Goal: Book appointment/travel/reservation

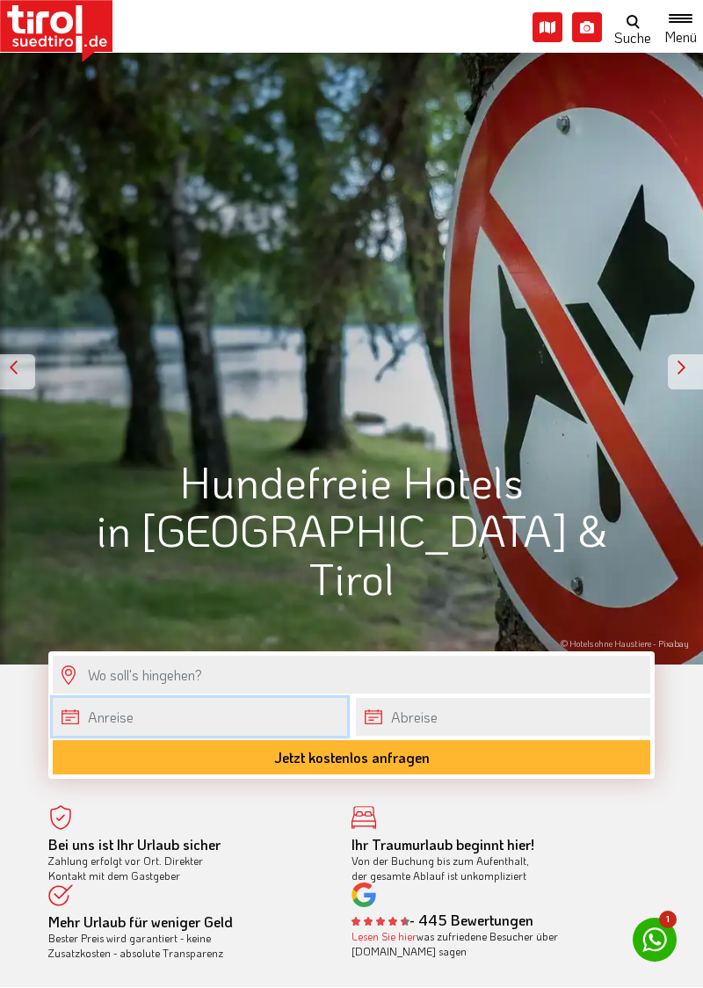
click at [232, 719] on body "Die Region Tirol Nordtirol - Südtirol - Osttirol Tirol/Nordtirol Tirol/Nordtiro…" at bounding box center [351, 494] width 703 height 988
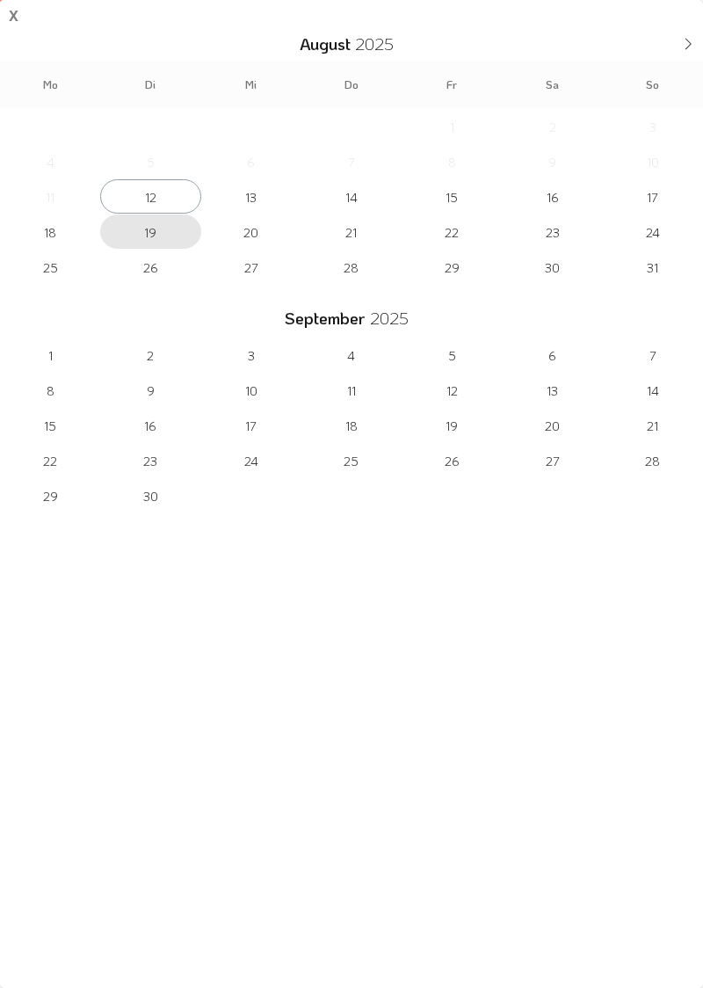
click at [153, 234] on span "19" at bounding box center [150, 231] width 100 height 34
click at [659, 228] on span "24" at bounding box center [653, 231] width 100 height 34
type input "19-08-2025"
type input "24-08-2025"
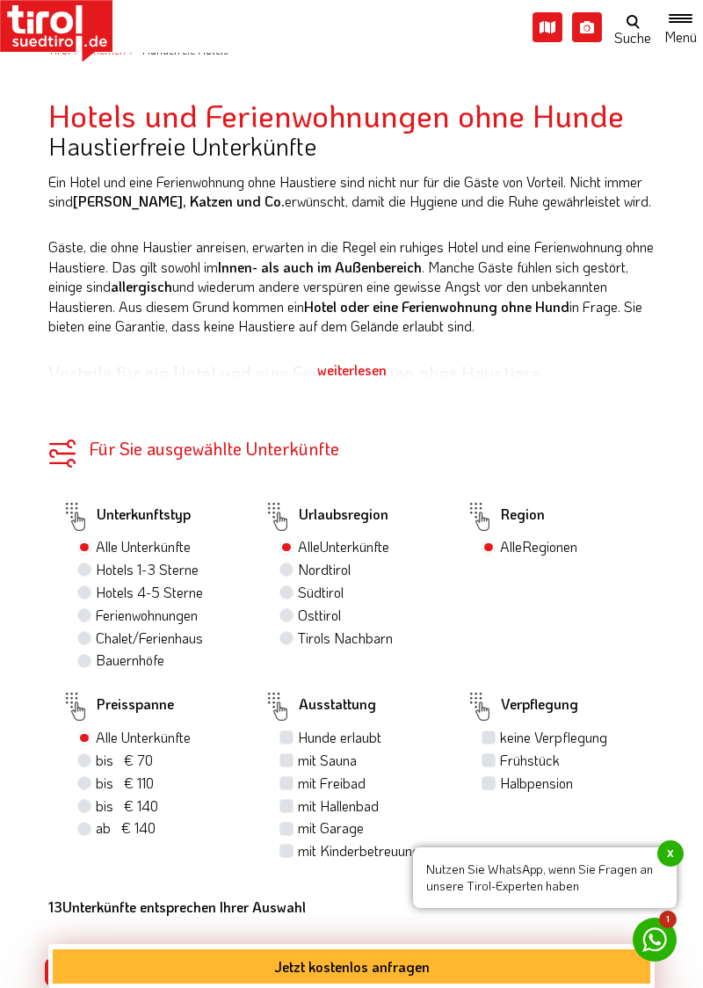
scroll to position [1022, 0]
click at [96, 624] on label "Ferienwohnungen" at bounding box center [147, 614] width 102 height 19
click at [88, 620] on input "Ferienwohnungen" at bounding box center [86, 613] width 11 height 11
radio input "true"
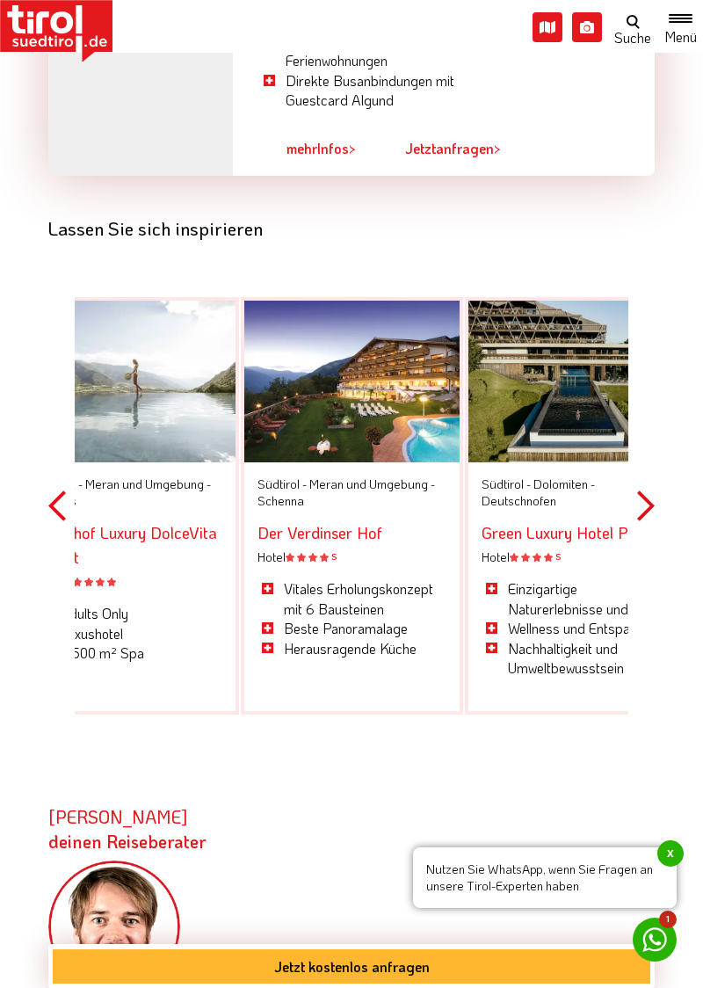
scroll to position [4049, 0]
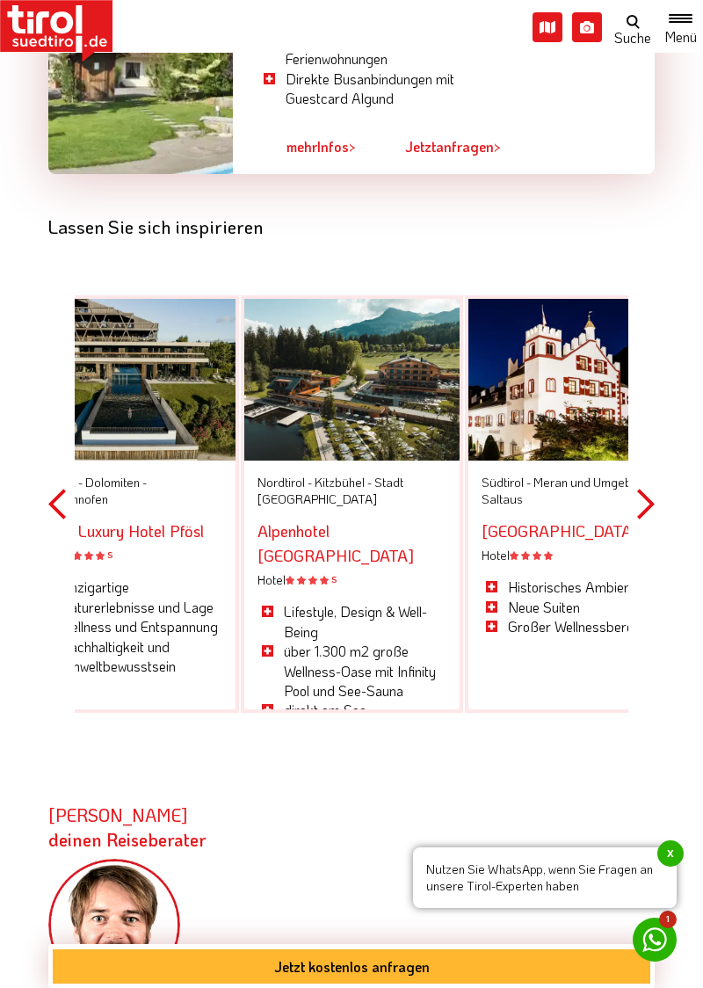
click at [650, 483] on button "Next" at bounding box center [646, 504] width 18 height 516
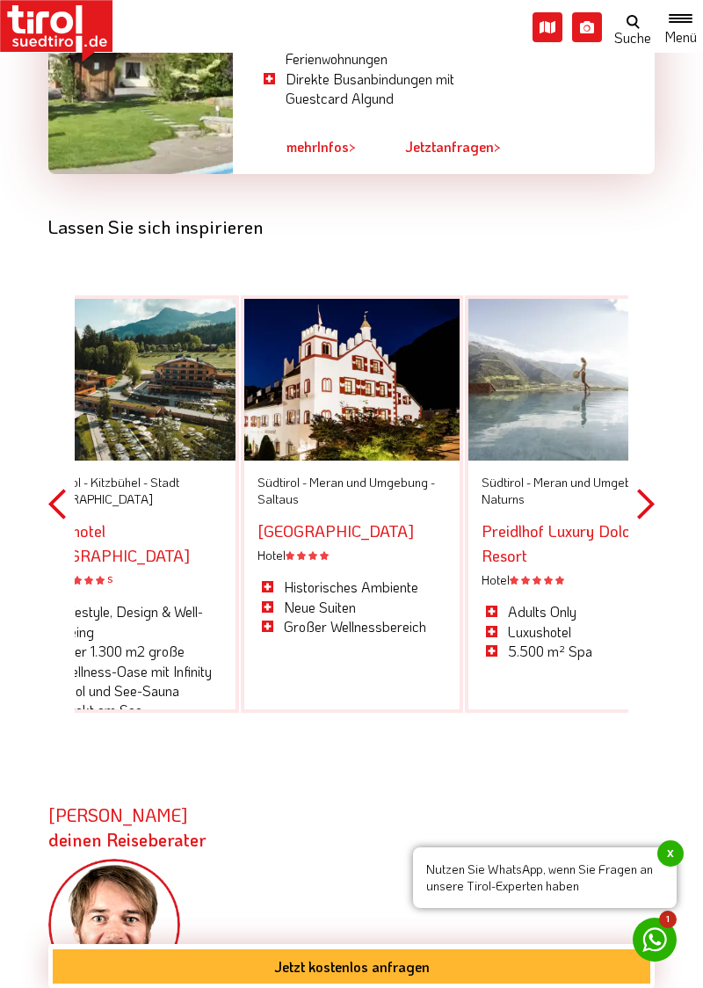
click at [649, 489] on button "Next" at bounding box center [646, 504] width 18 height 516
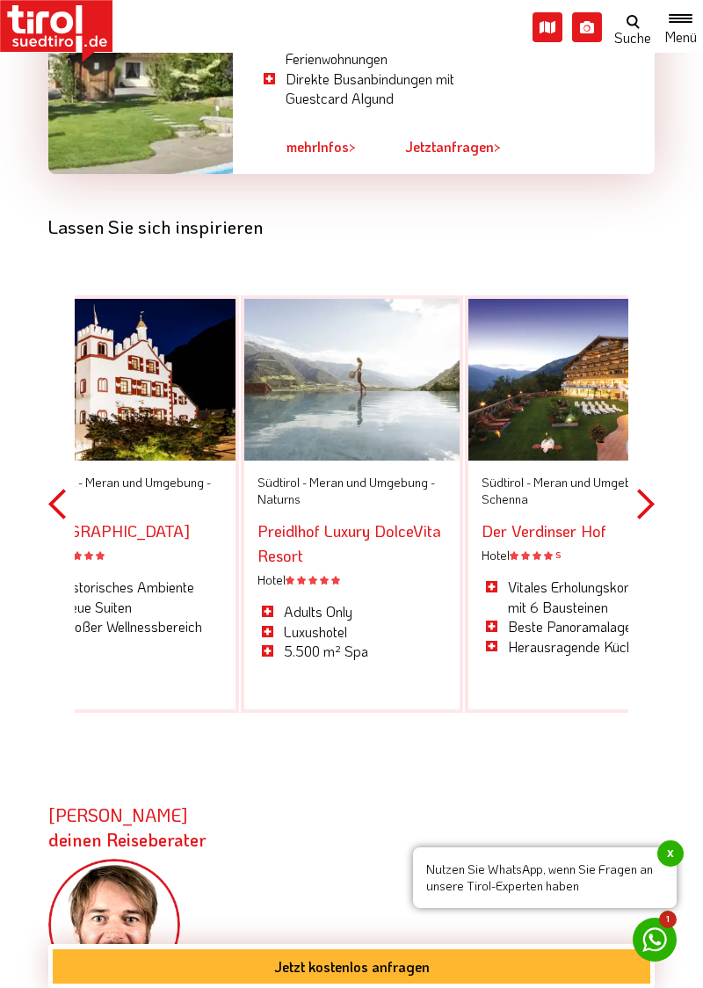
click at [583, 396] on div at bounding box center [575, 380] width 215 height 162
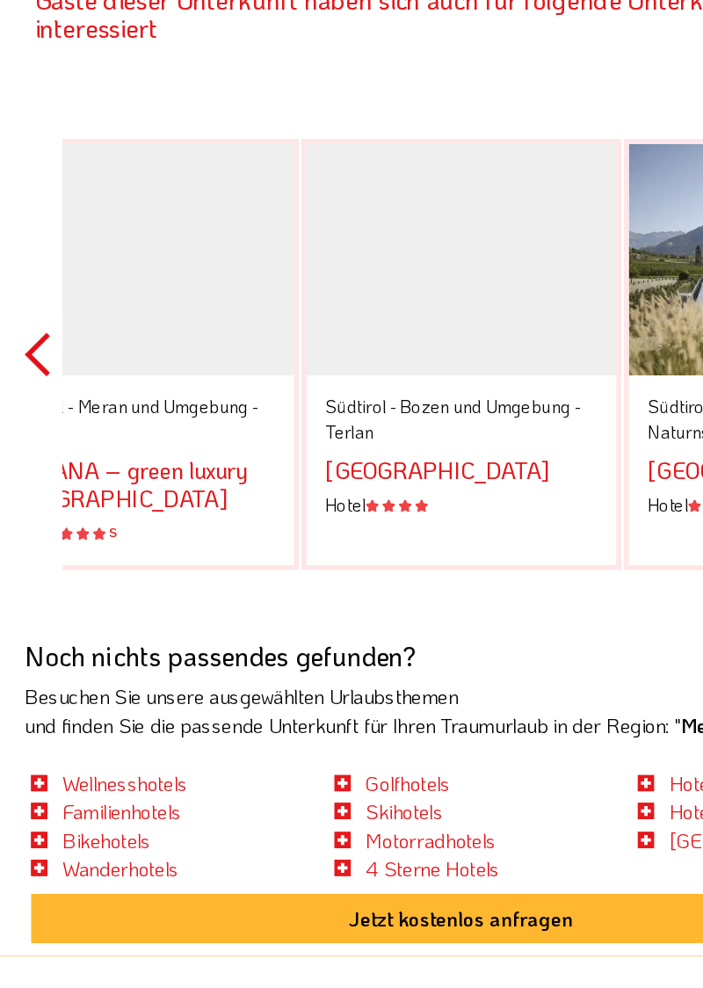
scroll to position [3786, 0]
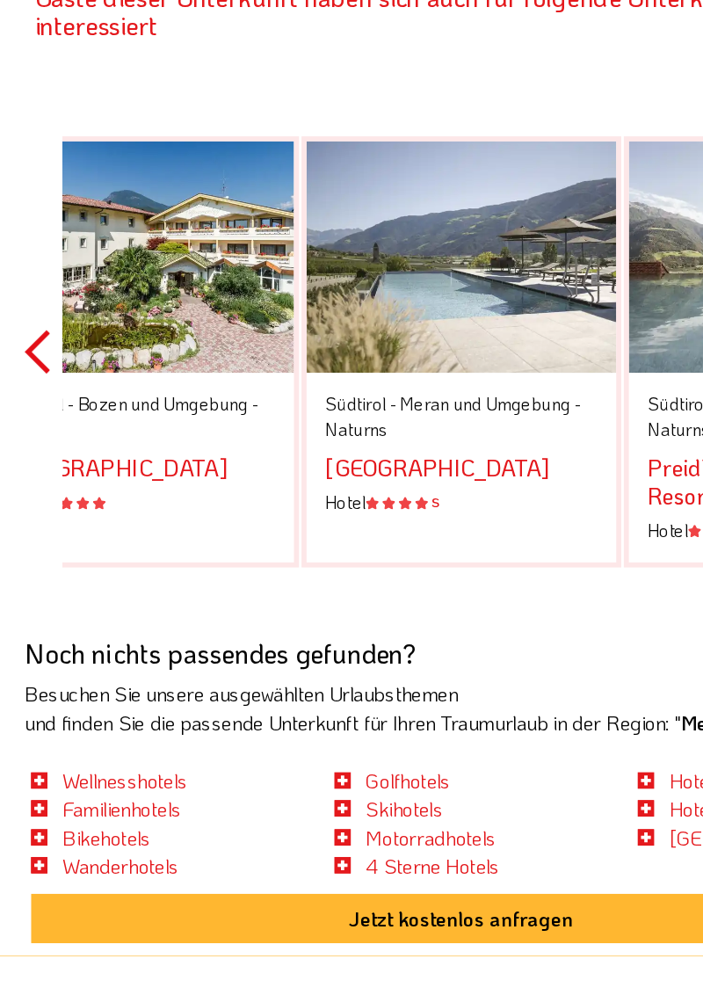
click at [416, 670] on div "Südtirol - Meran und Umgebung - Naturns Feldhof DolceVita Resort Hotel S" at bounding box center [351, 639] width 215 height 112
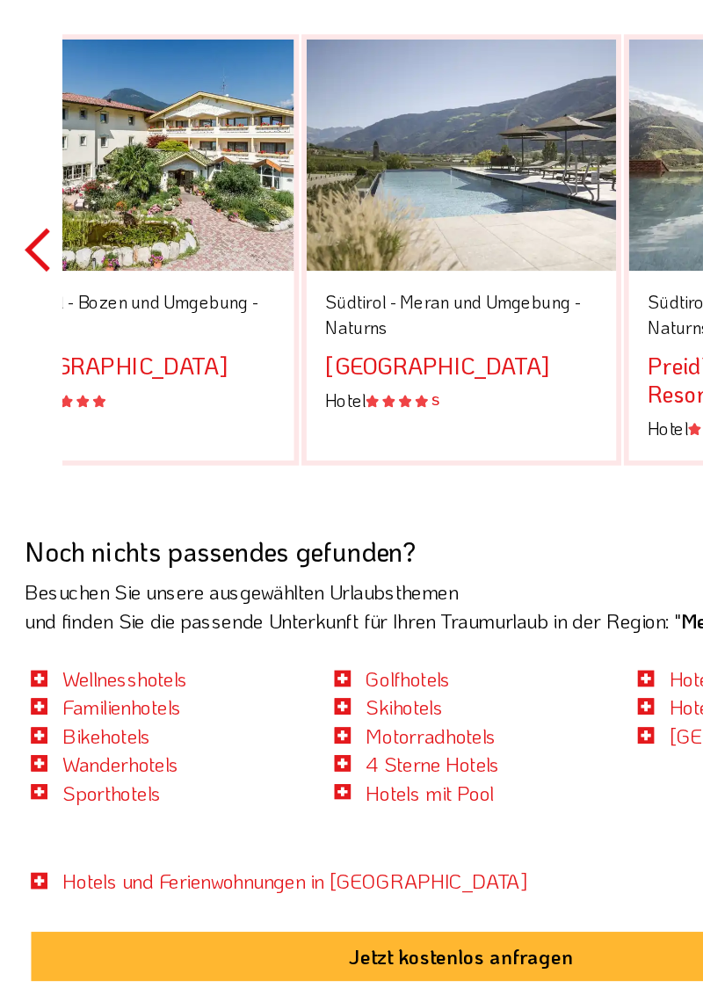
scroll to position [3883, 0]
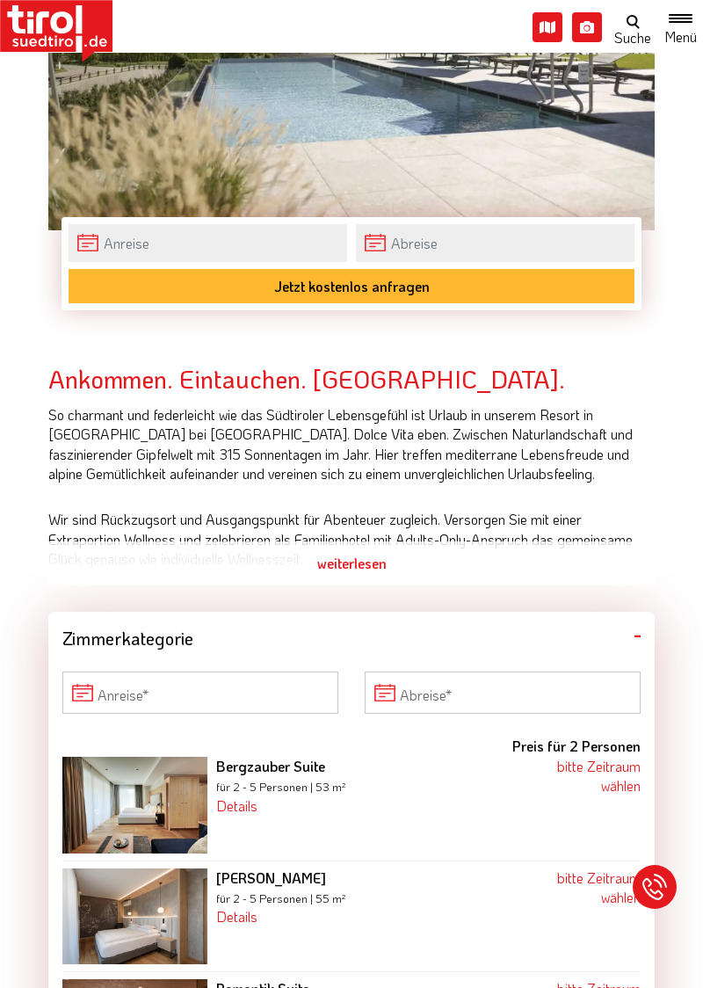
scroll to position [579, 0]
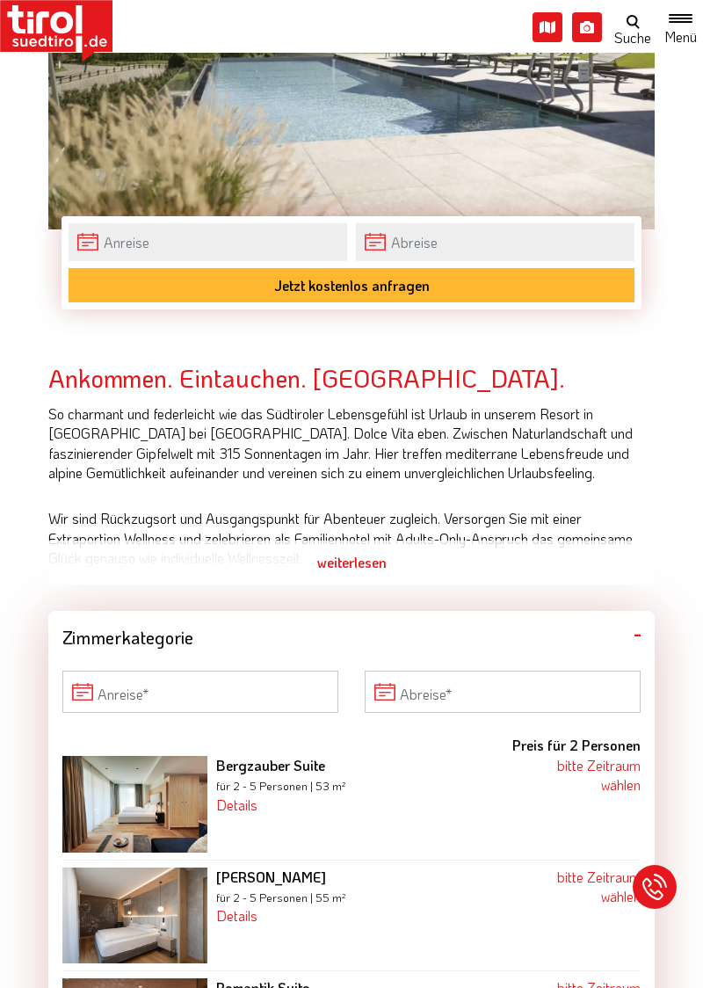
click at [366, 566] on div "weiterlesen" at bounding box center [351, 562] width 606 height 44
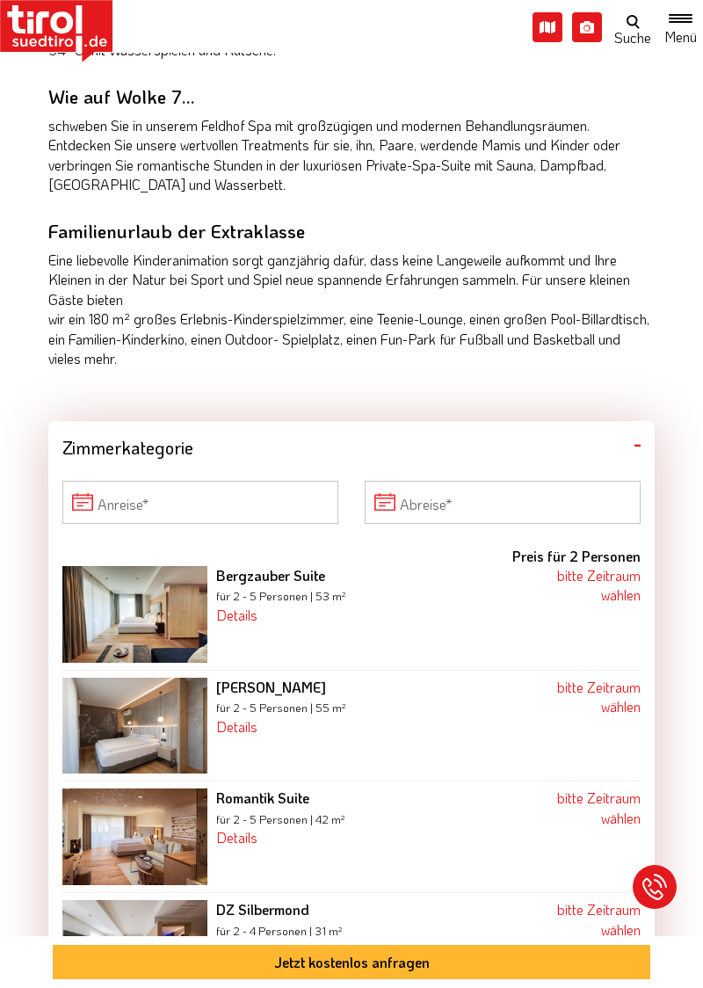
scroll to position [1603, 0]
